Goal: Use online tool/utility: Utilize a website feature to perform a specific function

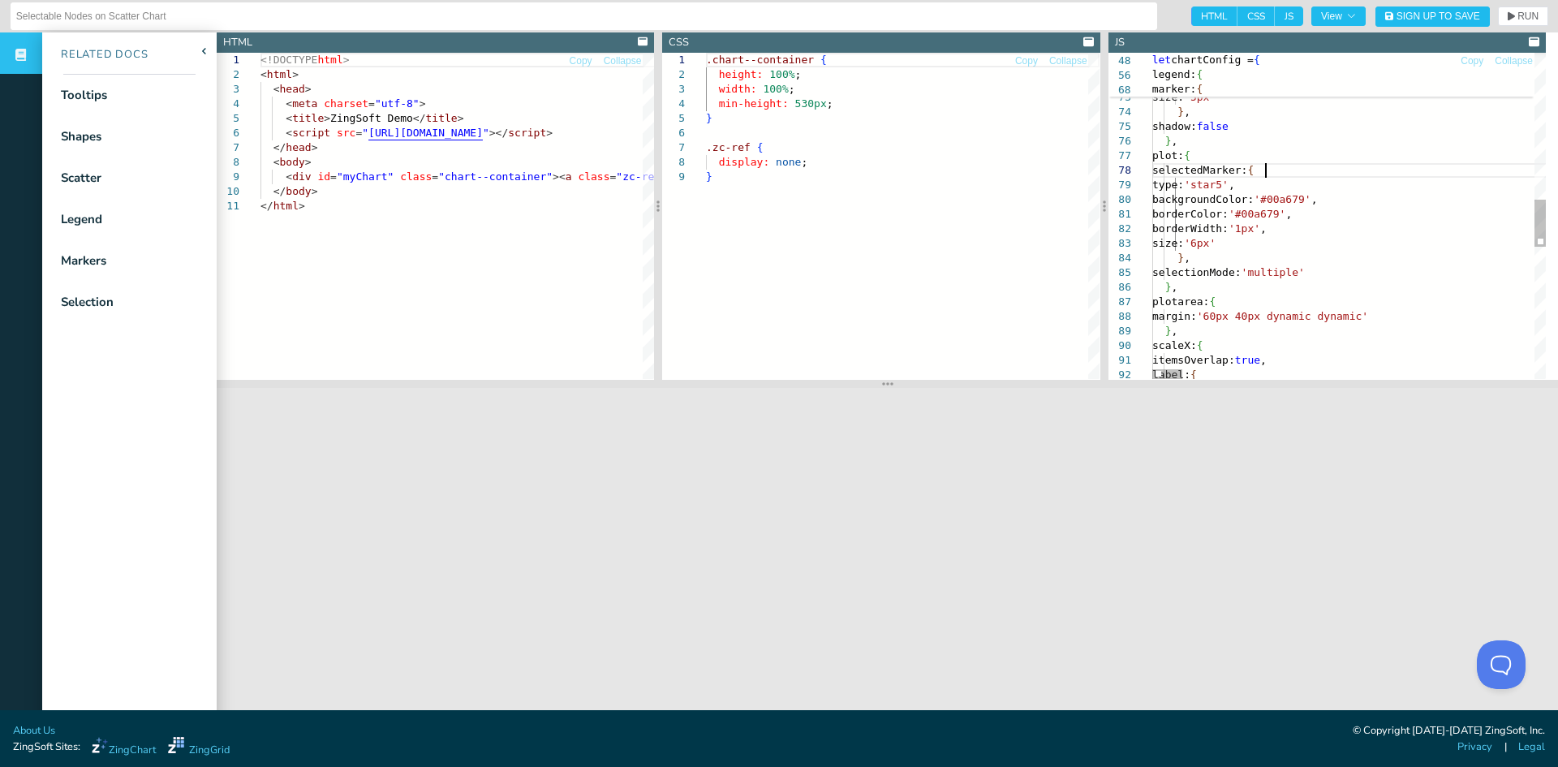
scroll to position [0, 187]
drag, startPoint x: 1184, startPoint y: 191, endPoint x: 1267, endPoint y: 239, distance: 96.0
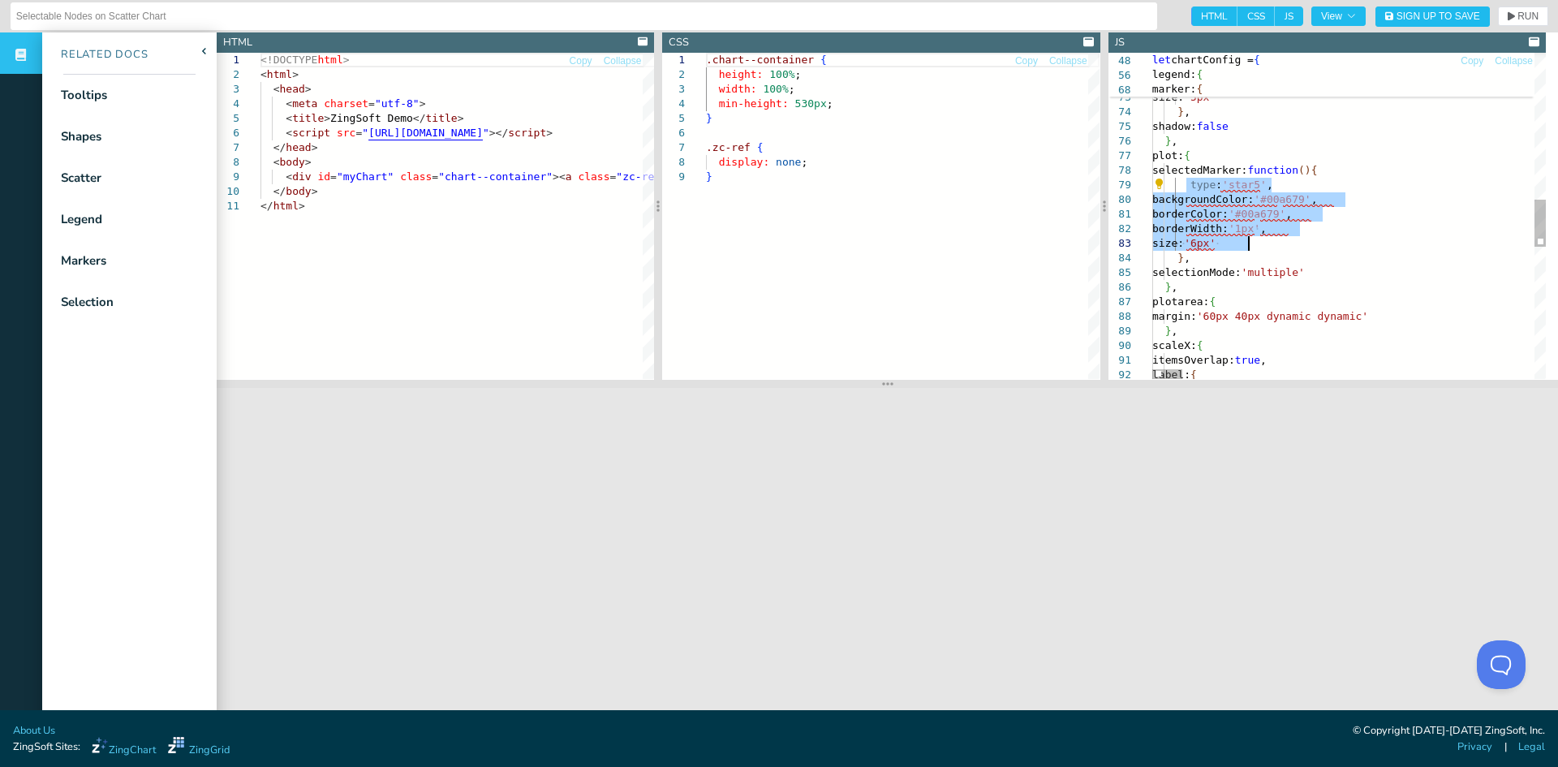
drag, startPoint x: 1187, startPoint y: 185, endPoint x: 1269, endPoint y: 245, distance: 102.3
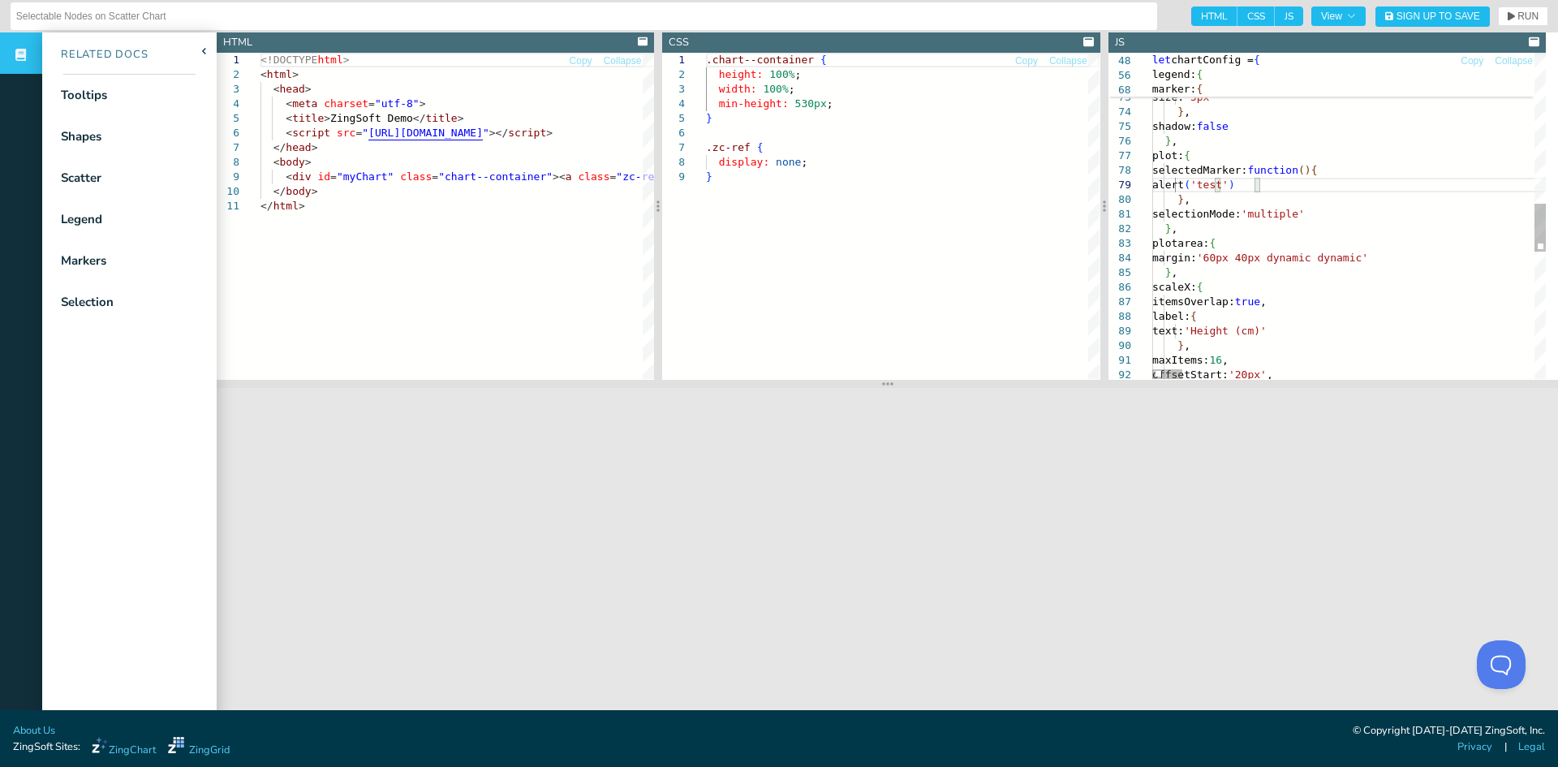
scroll to position [118, 112]
click at [1518, 16] on span "RUN" at bounding box center [1528, 16] width 21 height 10
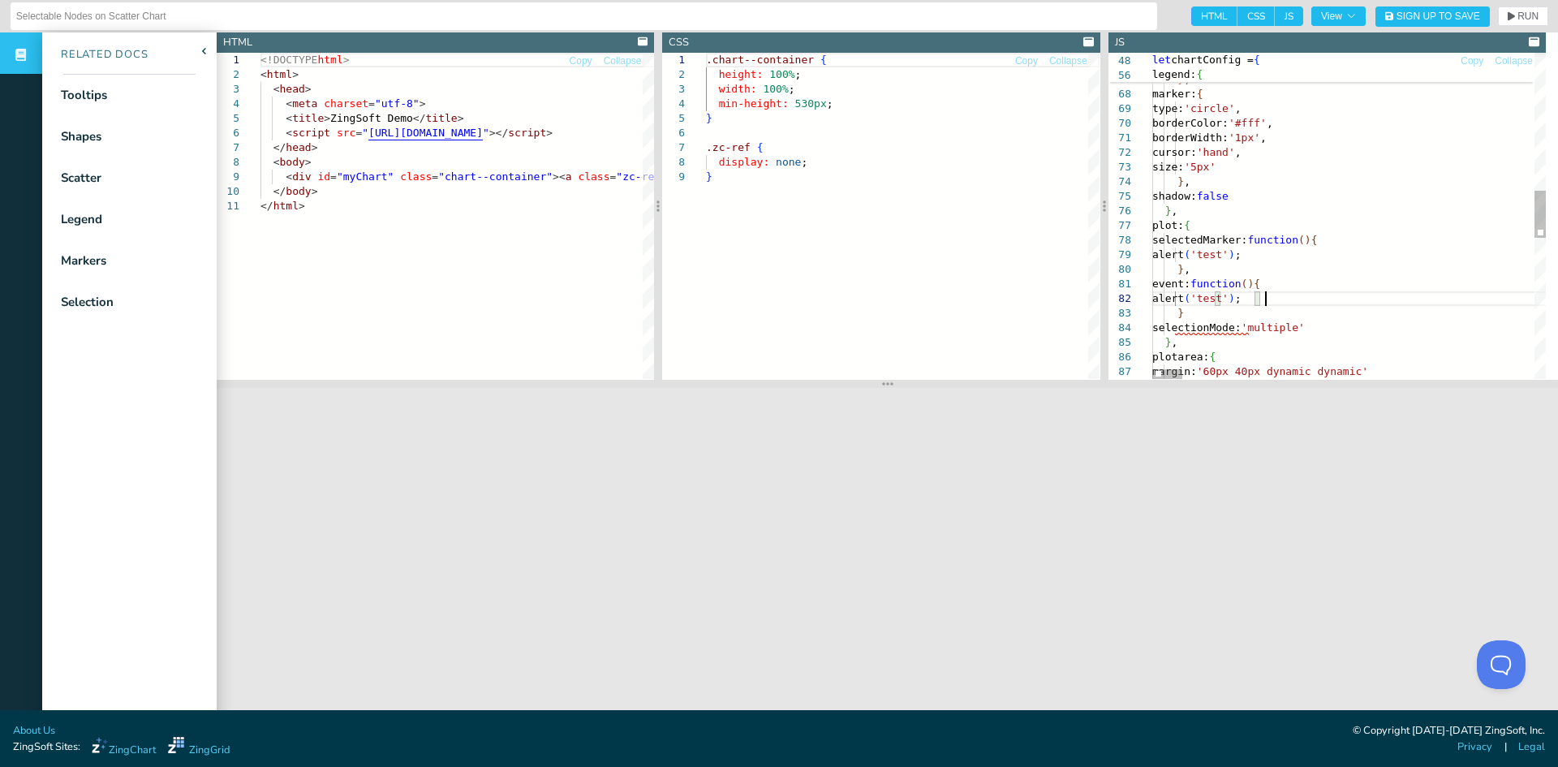
scroll to position [16, 112]
click at [1508, 19] on span "RUN" at bounding box center [1523, 16] width 31 height 10
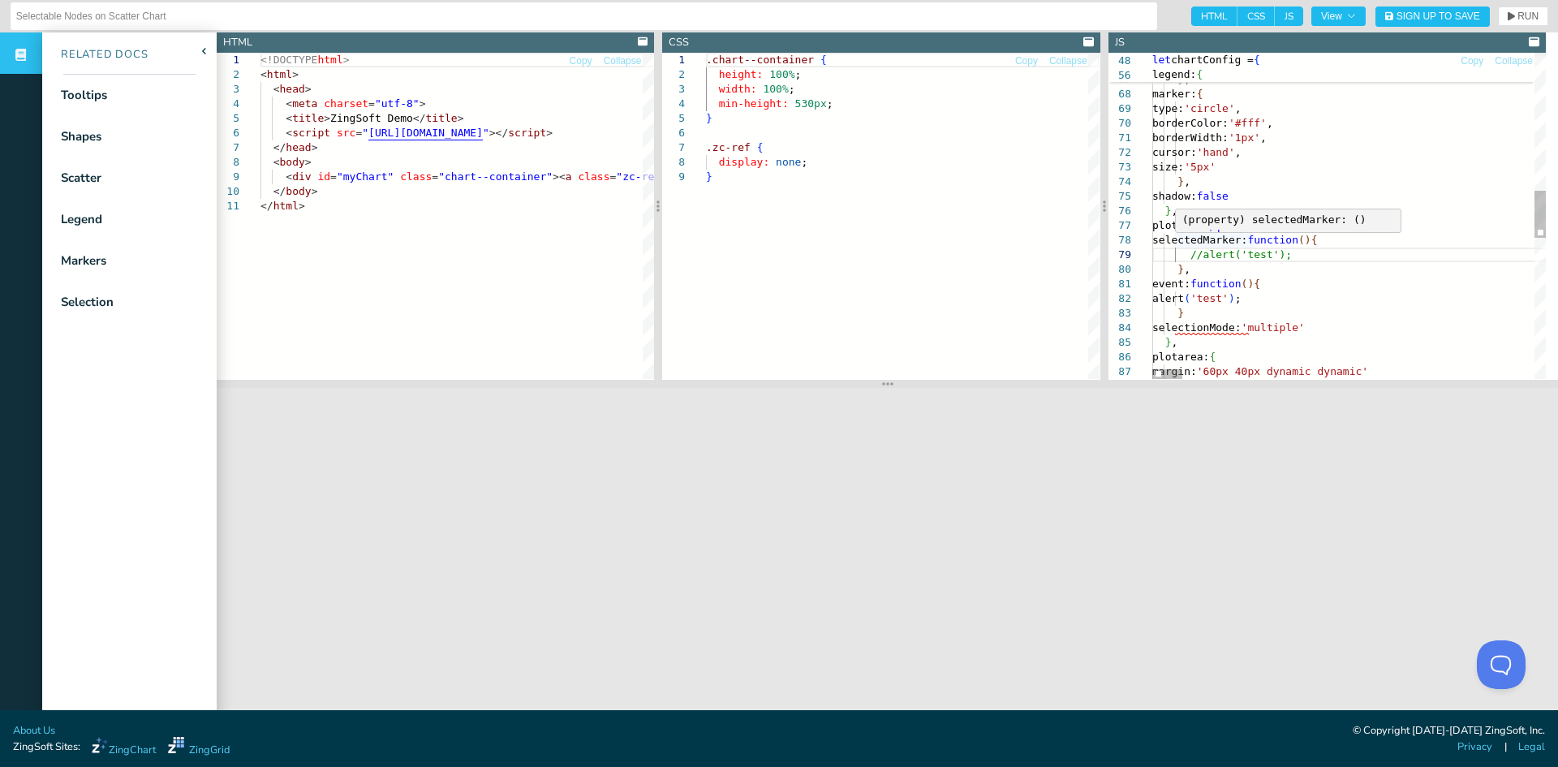
scroll to position [118, 124]
drag, startPoint x: 1173, startPoint y: 238, endPoint x: 1191, endPoint y: 269, distance: 35.6
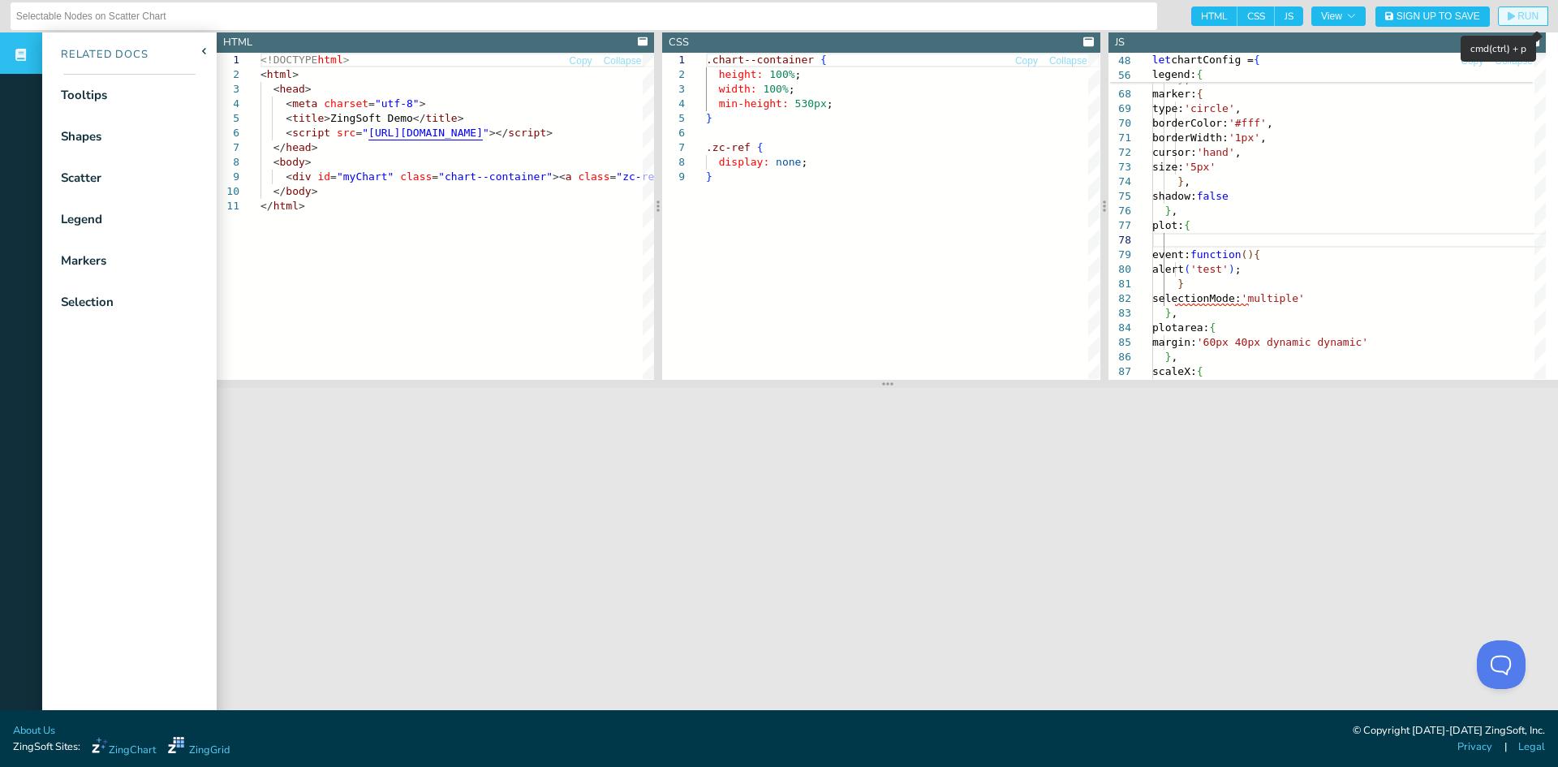
click at [1508, 15] on span "RUN" at bounding box center [1523, 16] width 31 height 10
type textarea "}, selectionMode: 'multiple' }, plotarea: { margin: '60px 40px dynamic dynamic'…"
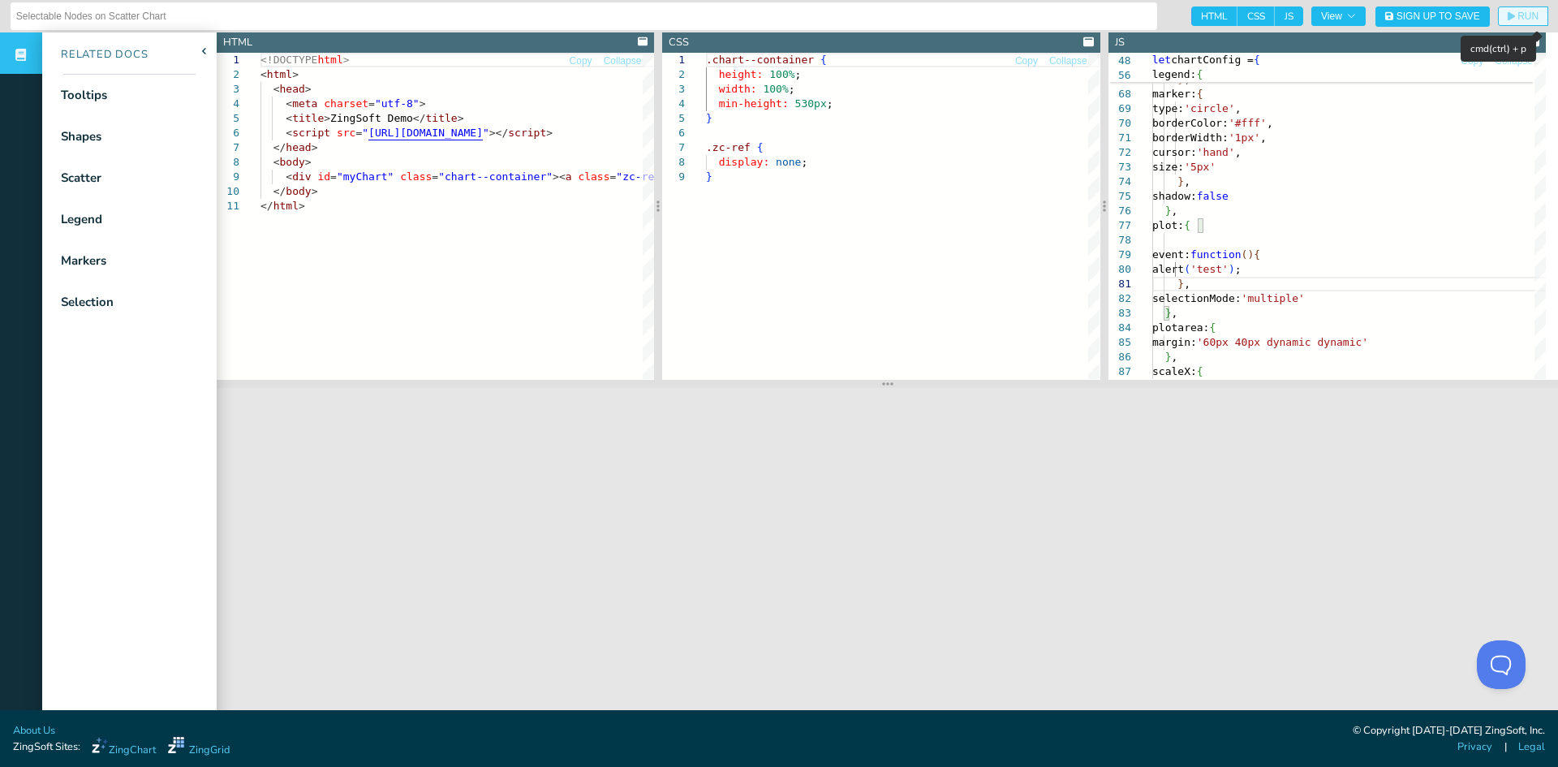
click at [1518, 17] on span "RUN" at bounding box center [1528, 16] width 21 height 10
